Goal: Task Accomplishment & Management: Manage account settings

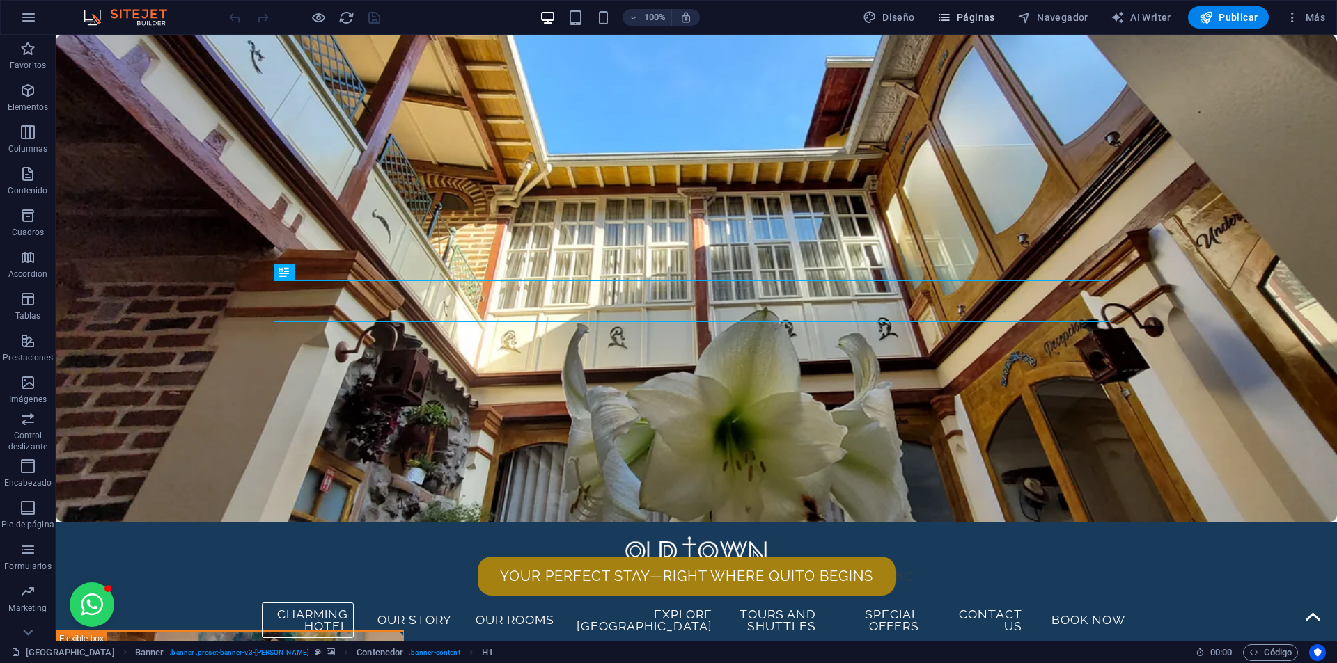
click at [971, 15] on span "Páginas" at bounding box center [966, 17] width 58 height 14
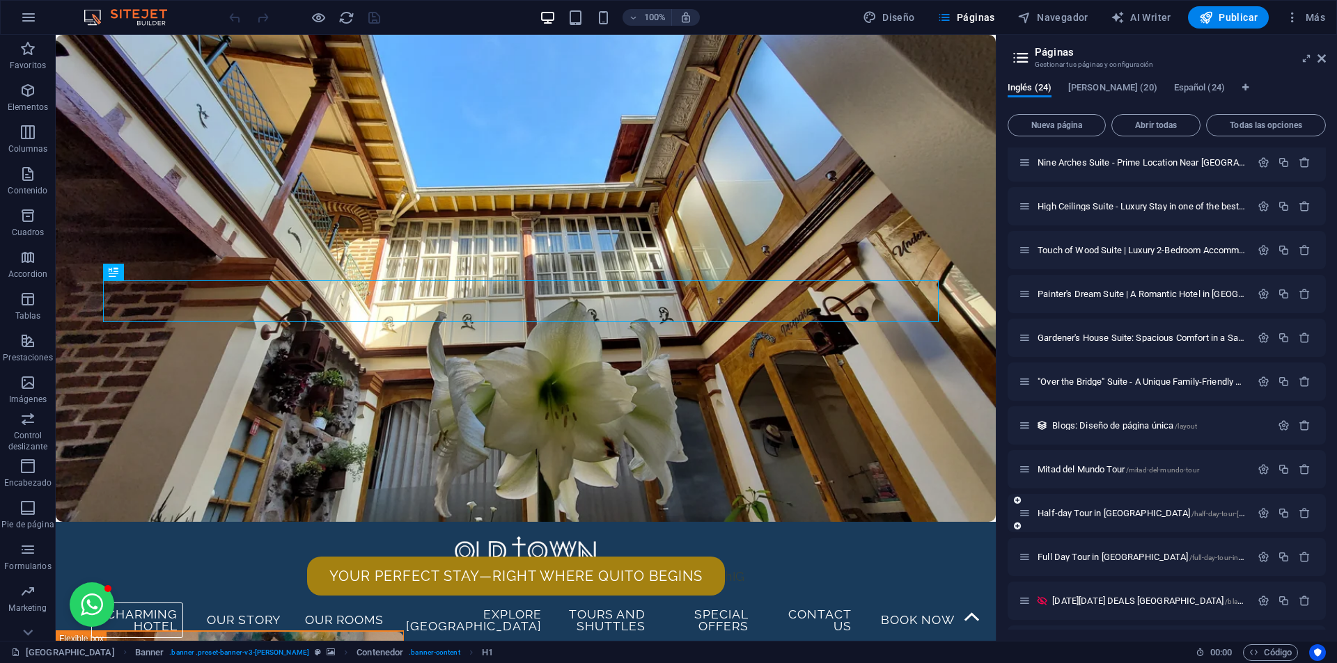
scroll to position [557, 0]
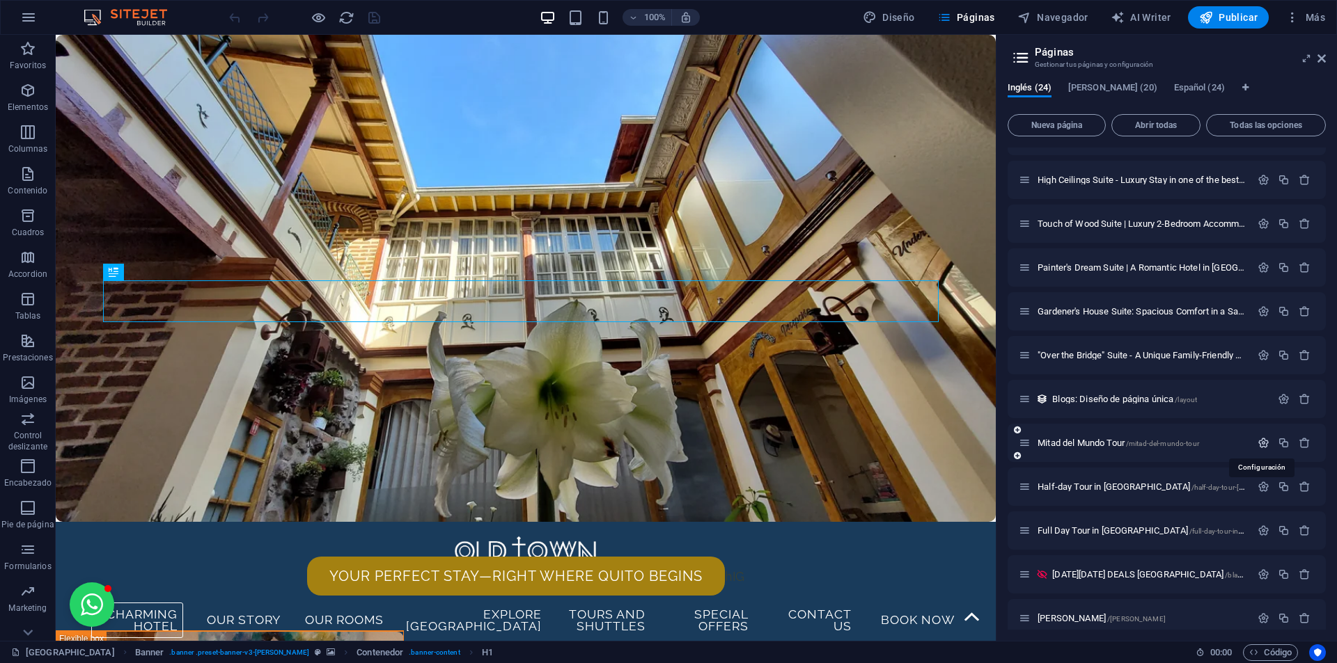
click at [1261, 446] on icon "button" at bounding box center [1263, 443] width 12 height 12
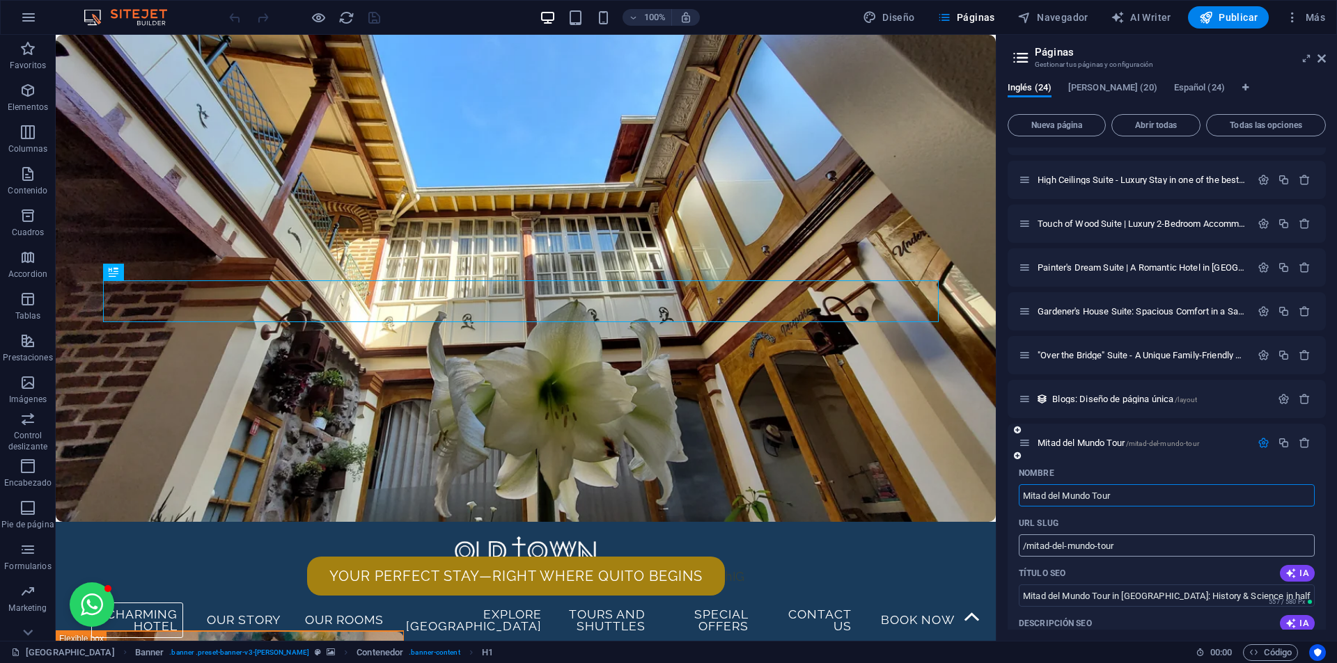
click at [1154, 549] on input "/mitad-del-mundo-tour" at bounding box center [1166, 546] width 296 height 22
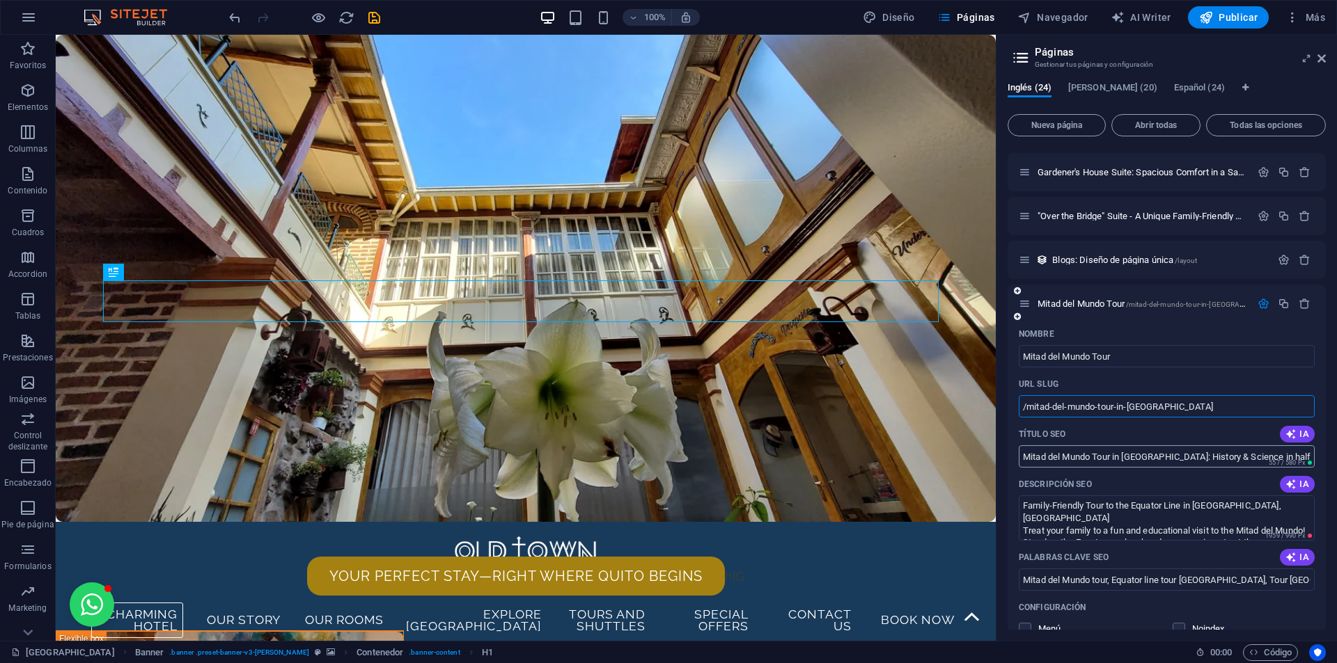
scroll to position [766, 0]
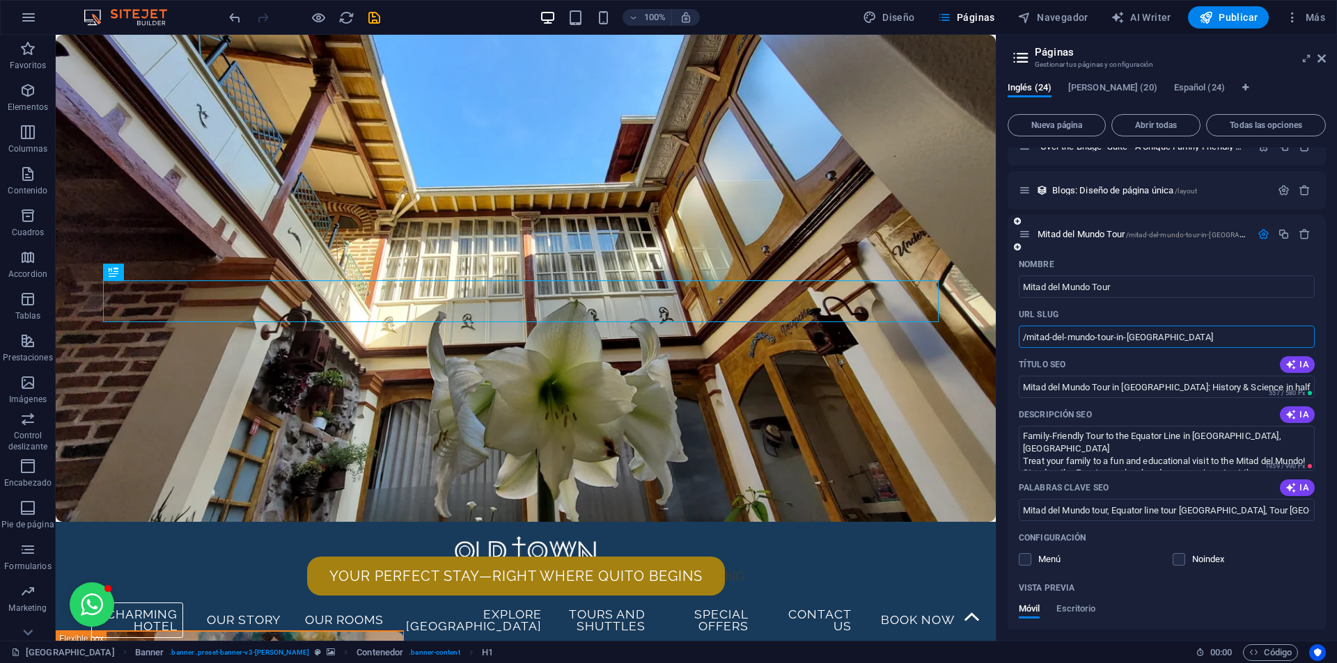
type input "/mitad-del-mundo-tour-in-[GEOGRAPHIC_DATA]"
click at [1262, 233] on icon "button" at bounding box center [1263, 234] width 12 height 12
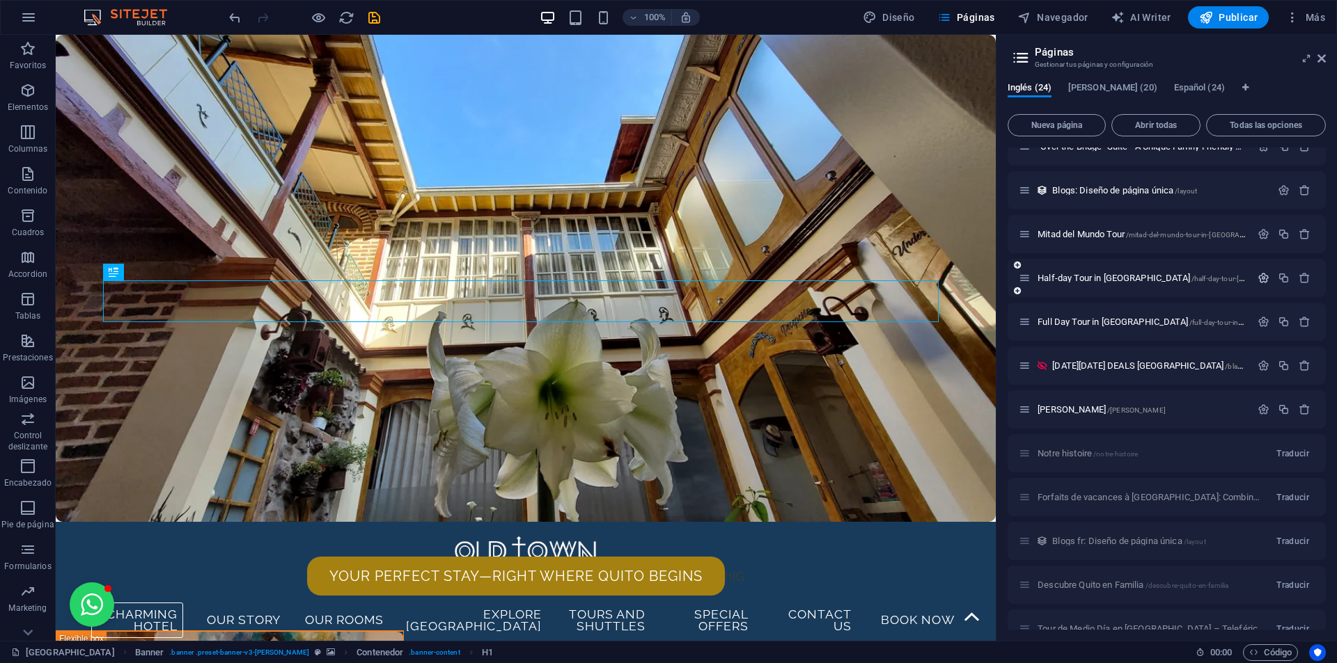
click at [1262, 275] on icon "button" at bounding box center [1263, 278] width 12 height 12
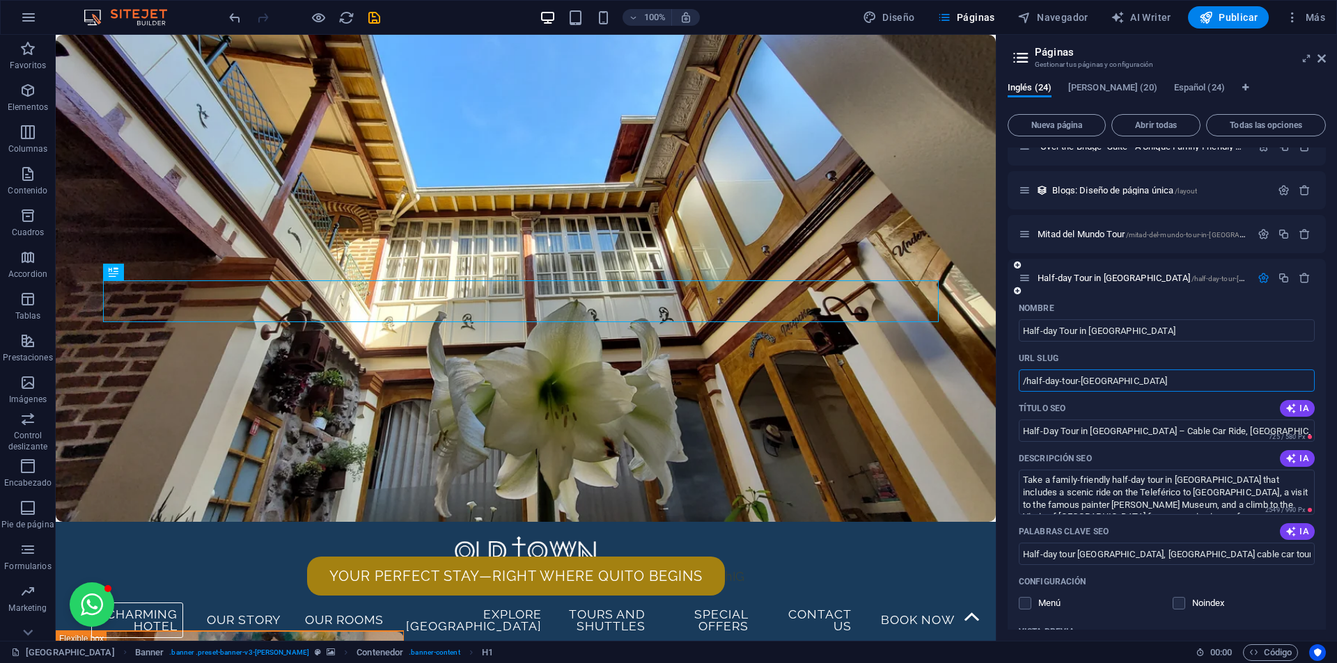
click at [1081, 378] on input "/half-day-tour-[GEOGRAPHIC_DATA]" at bounding box center [1166, 381] width 296 height 22
type input "/half-day-tour-in-[GEOGRAPHIC_DATA]"
click at [374, 19] on icon "save" at bounding box center [374, 18] width 16 height 16
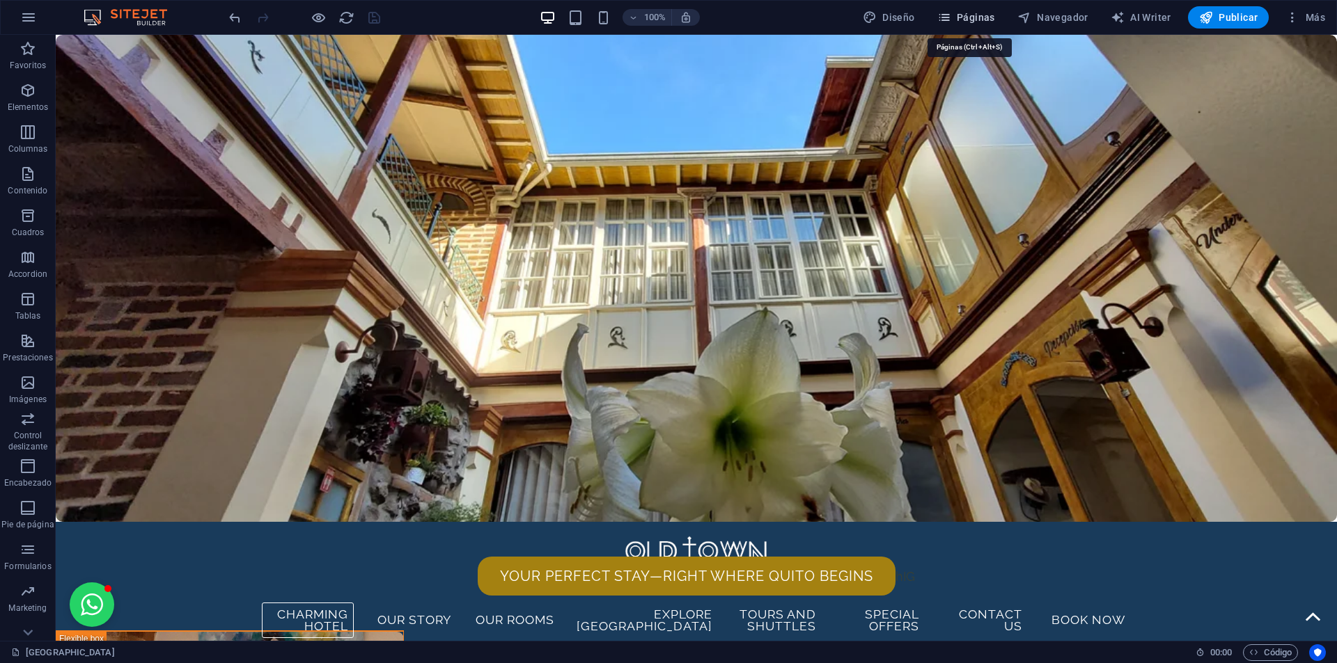
click at [963, 26] on button "Páginas" at bounding box center [965, 17] width 69 height 22
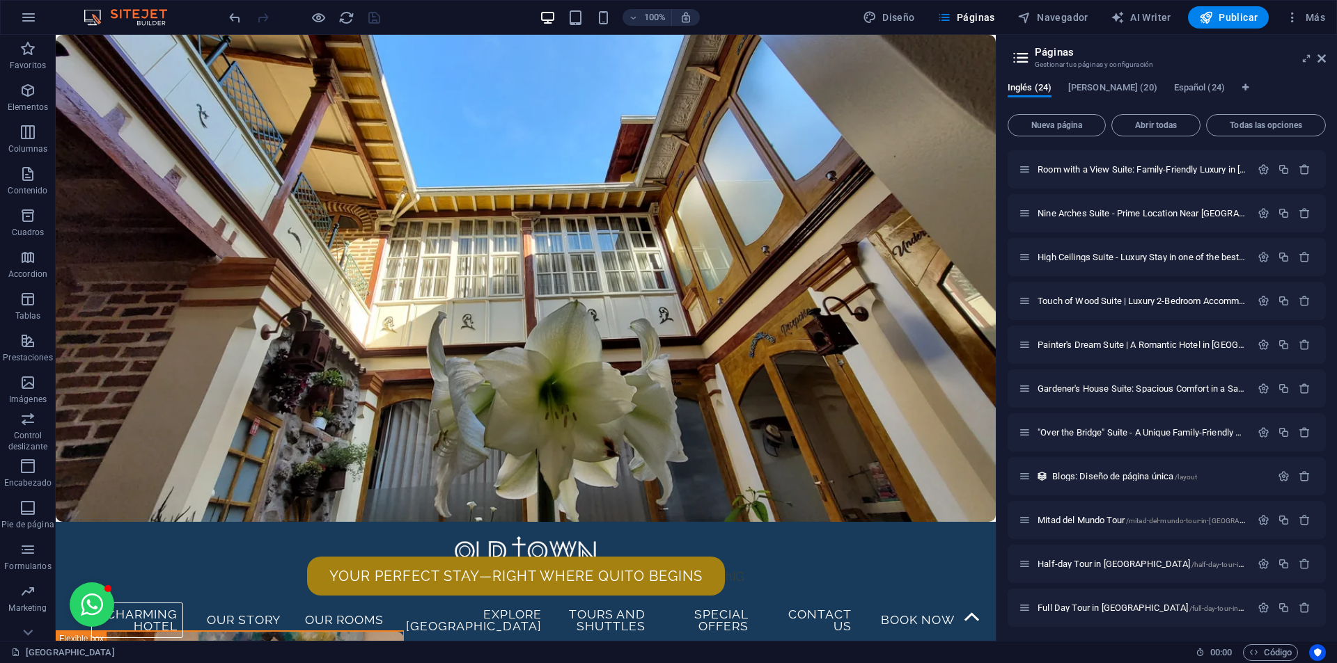
scroll to position [557, 0]
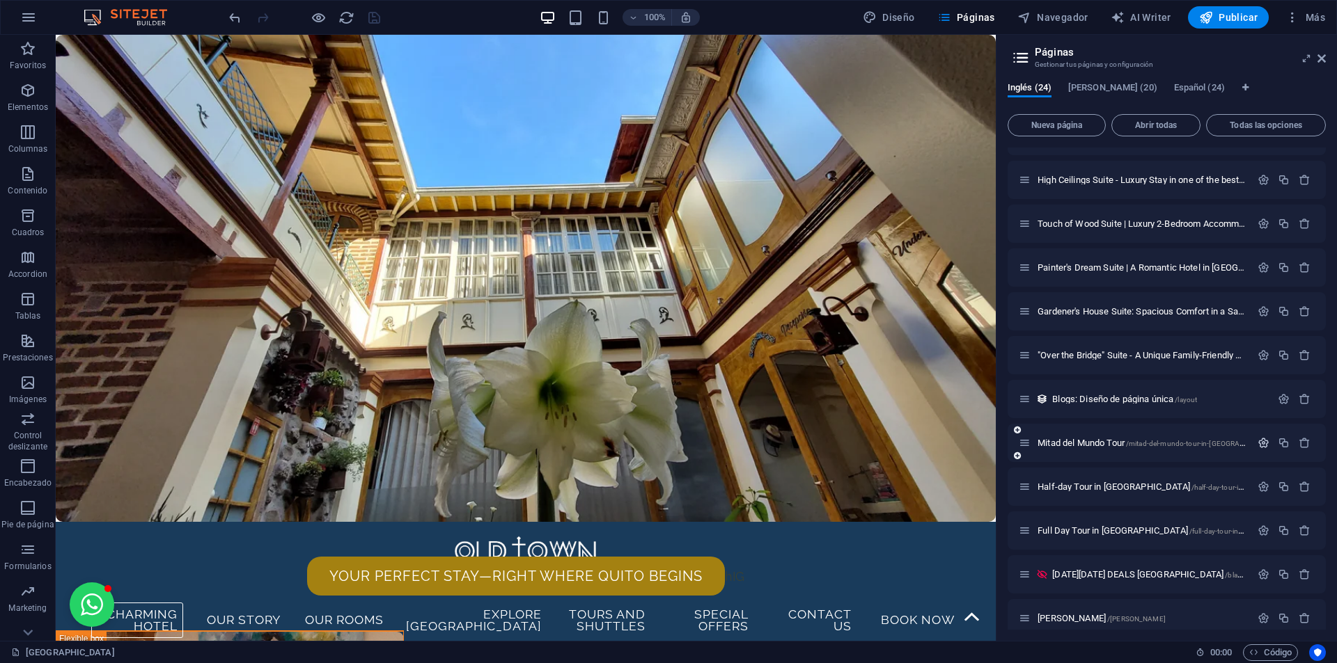
click at [1257, 443] on icon "button" at bounding box center [1263, 443] width 12 height 12
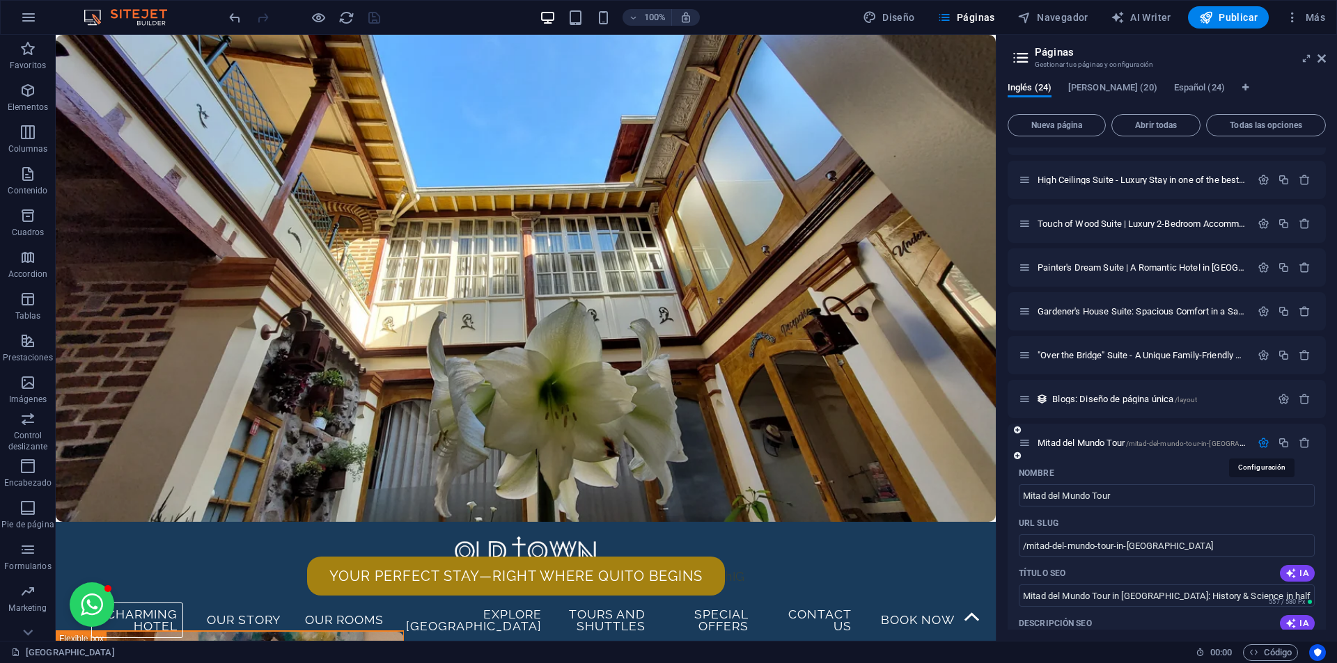
click at [1257, 443] on icon "button" at bounding box center [1263, 443] width 12 height 12
